Goal: Transaction & Acquisition: Purchase product/service

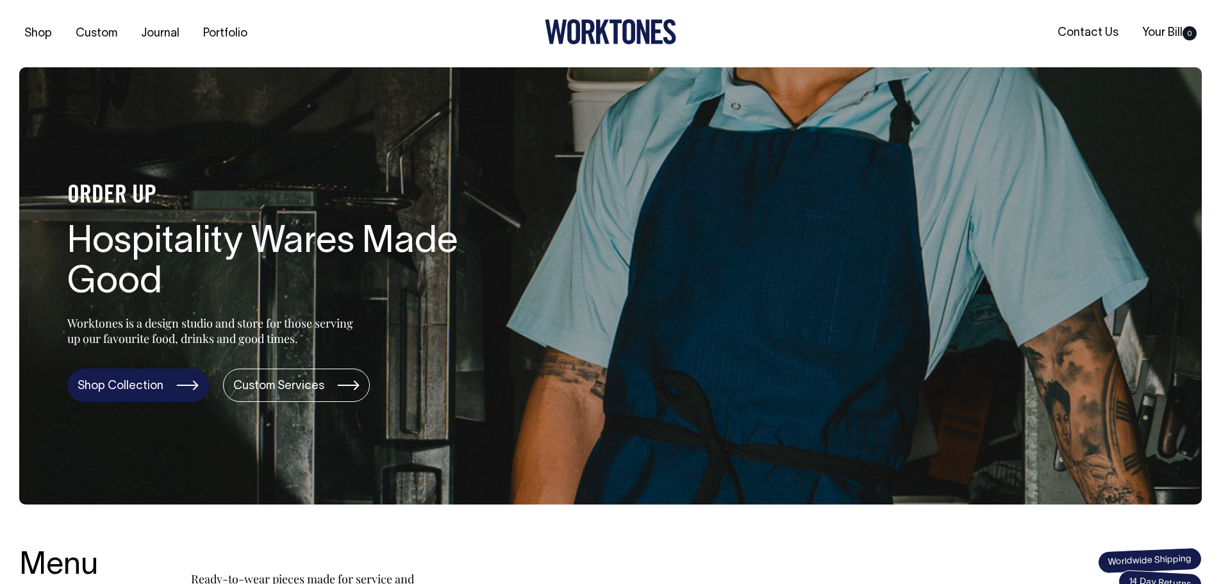
click at [136, 387] on link "Shop Collection" at bounding box center [138, 384] width 142 height 33
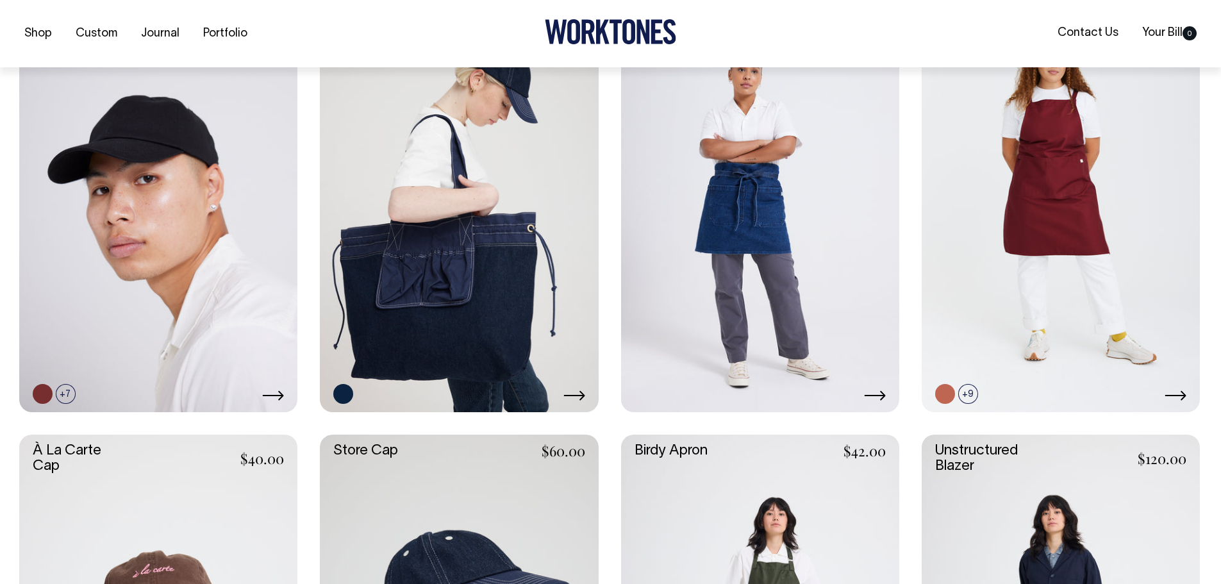
scroll to position [384, 0]
click at [460, 301] on link at bounding box center [459, 202] width 278 height 417
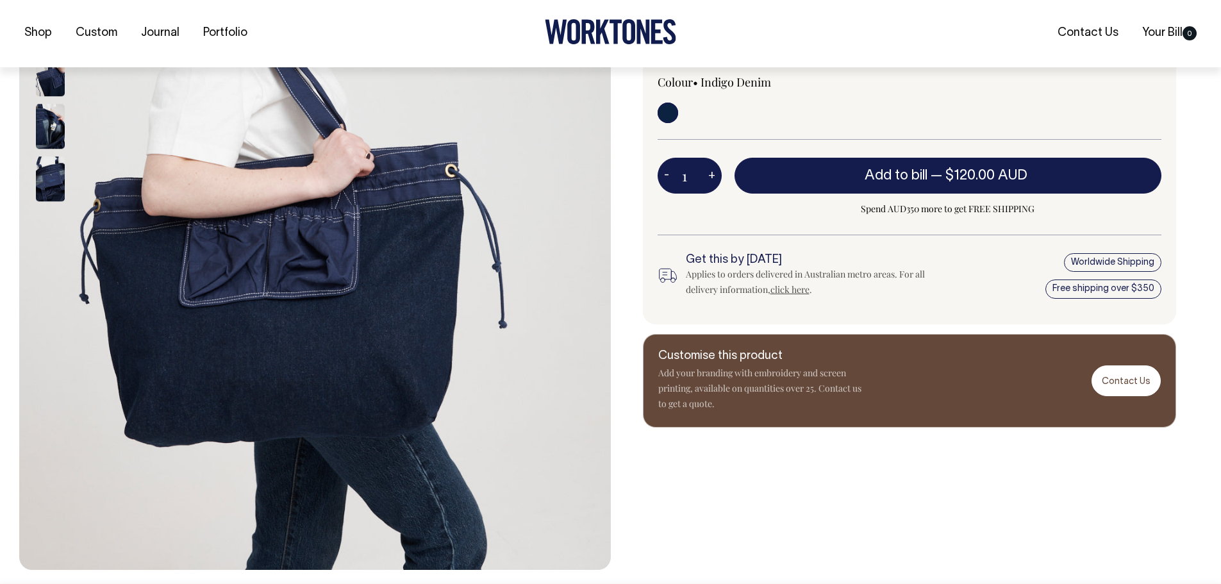
scroll to position [384, 0]
click at [51, 139] on img at bounding box center [50, 126] width 29 height 45
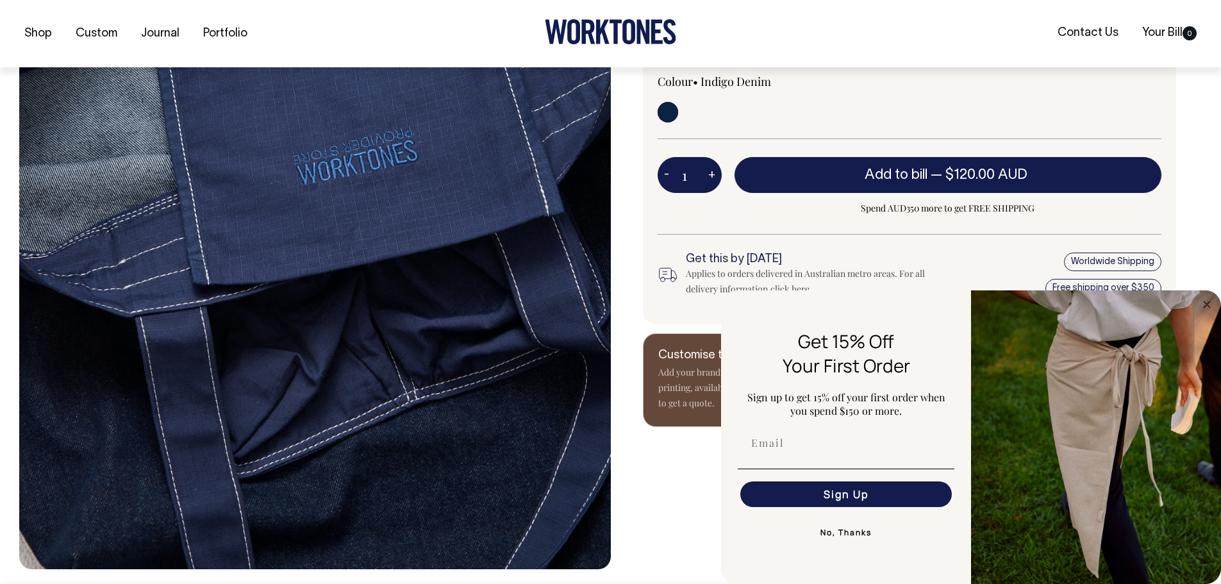
click at [1130, 381] on img "FLYOUT Form" at bounding box center [1096, 436] width 250 height 293
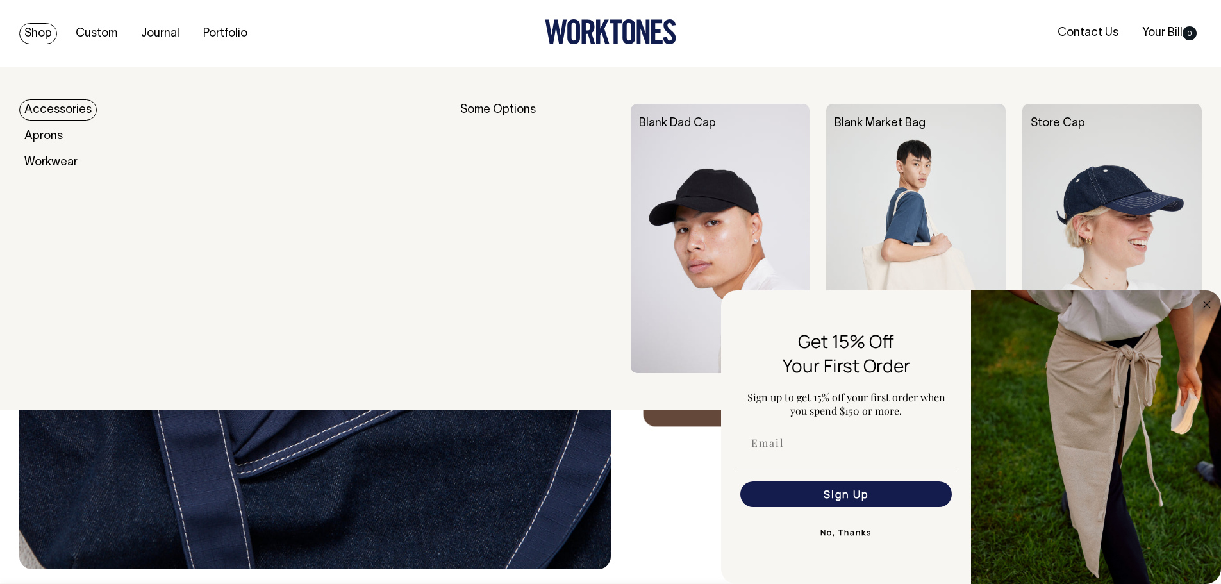
click at [31, 35] on link "Shop" at bounding box center [38, 33] width 38 height 21
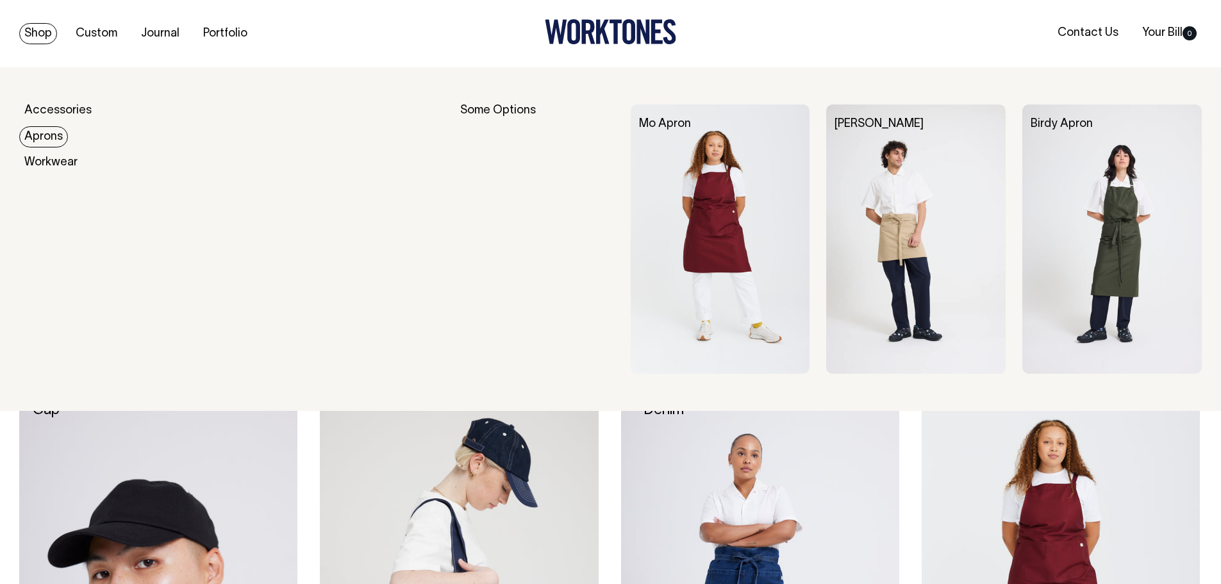
click at [46, 136] on link "Aprons" at bounding box center [43, 136] width 49 height 21
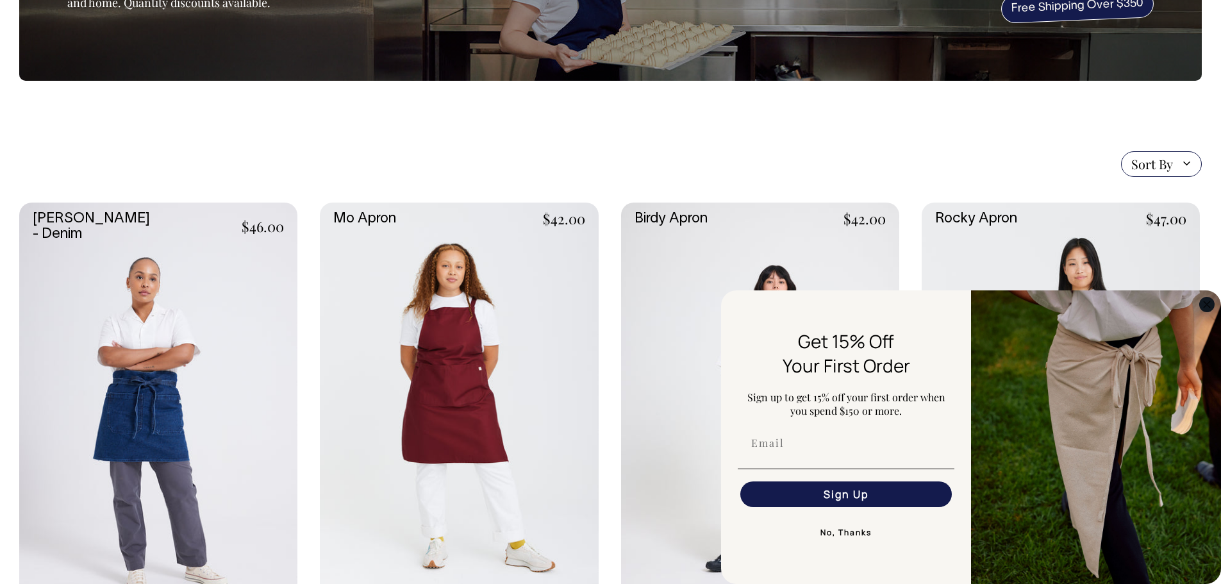
scroll to position [192, 0]
click at [1207, 302] on circle "Close dialog" at bounding box center [1207, 304] width 15 height 15
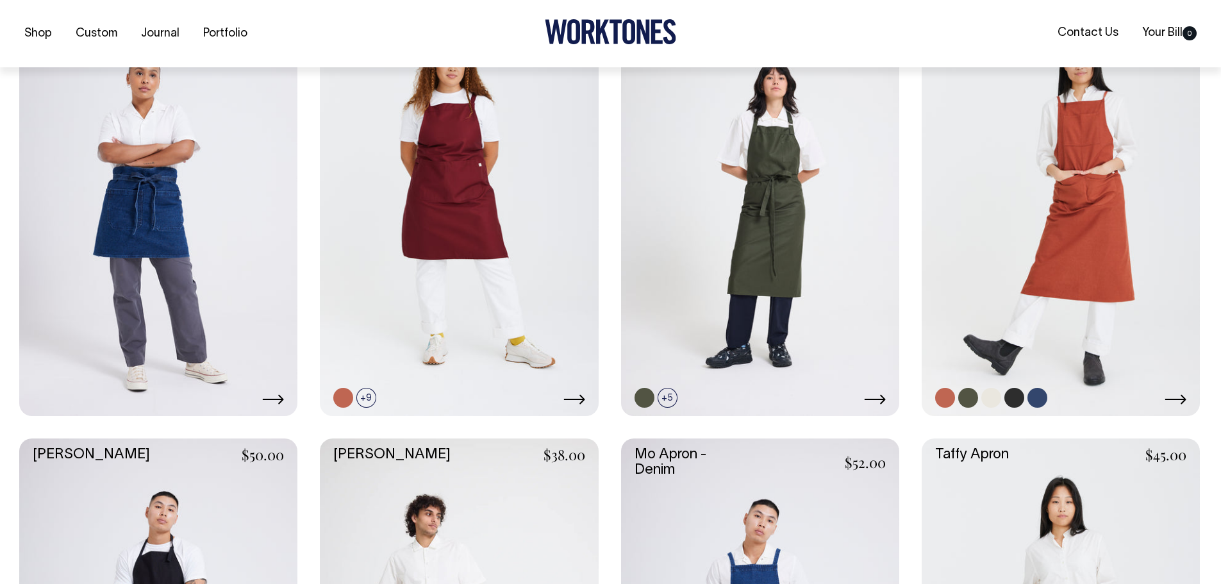
scroll to position [396, 0]
click at [1103, 239] on link at bounding box center [1060, 206] width 278 height 417
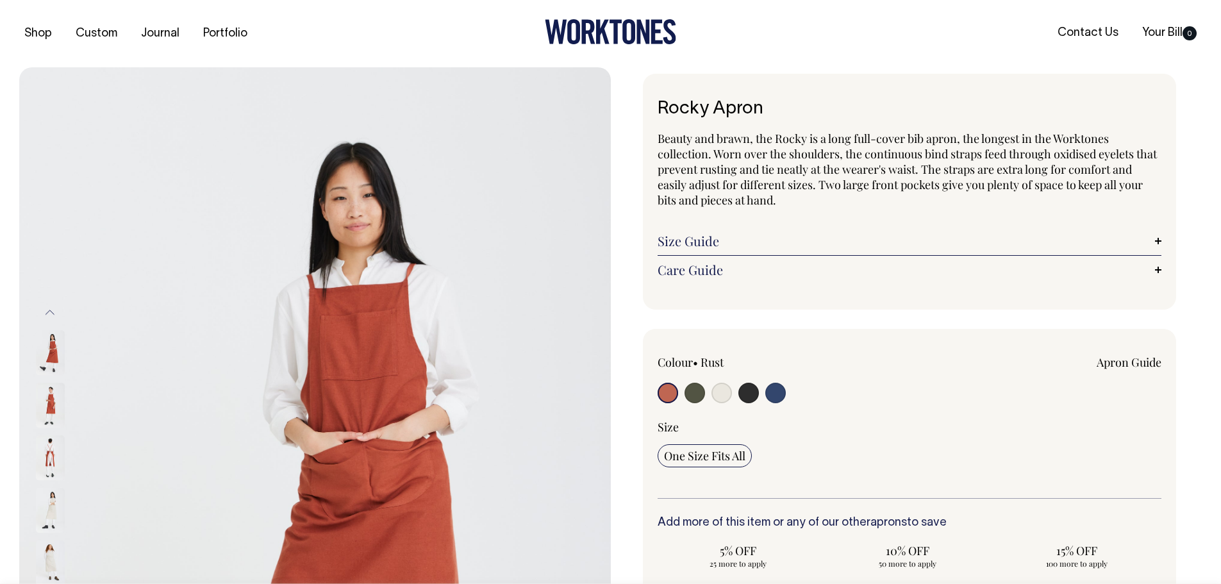
click at [697, 396] on input "radio" at bounding box center [694, 393] width 21 height 21
radio input "true"
select select "Olive"
